Goal: Task Accomplishment & Management: Manage account settings

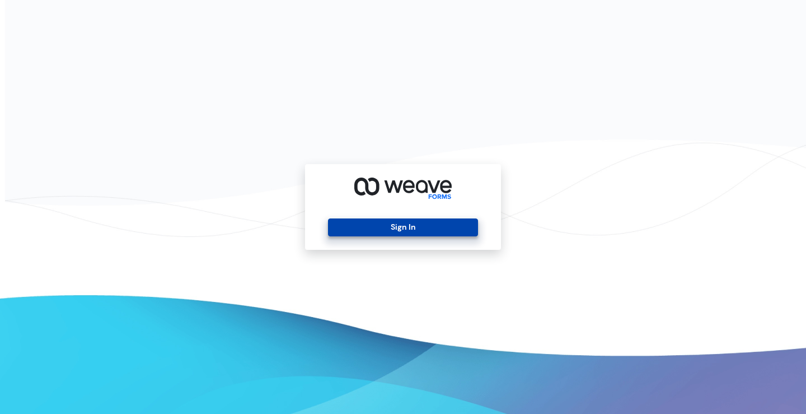
click at [393, 223] on button "Sign In" at bounding box center [402, 227] width 149 height 18
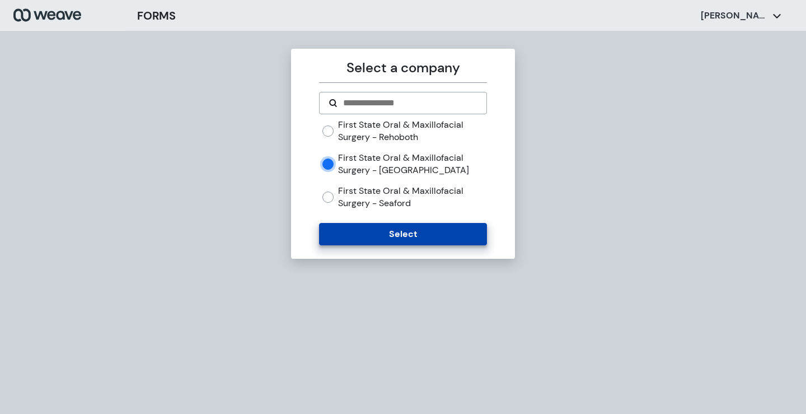
click at [373, 235] on button "Select" at bounding box center [402, 234] width 167 height 22
